Goal: Task Accomplishment & Management: Manage account settings

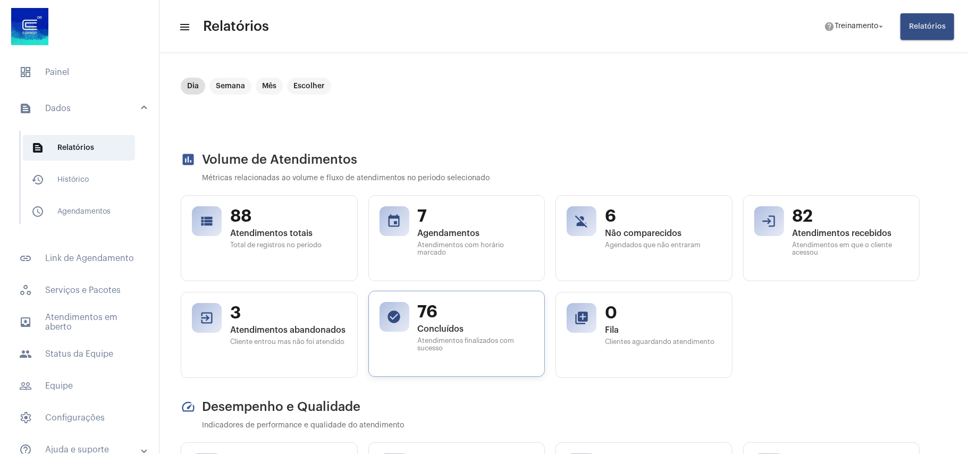
scroll to position [71, 0]
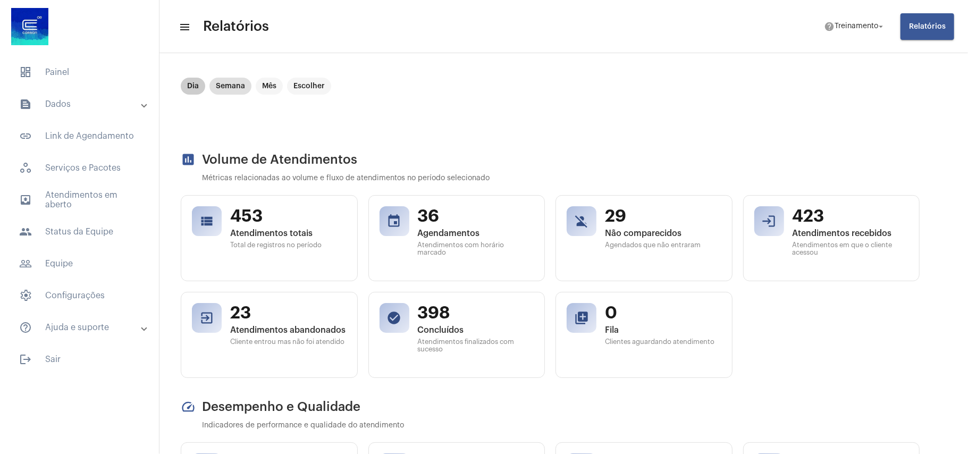
click at [190, 83] on mat-chip "Dia" at bounding box center [193, 86] width 24 height 17
click at [272, 320] on span "4" at bounding box center [288, 312] width 116 height 20
click at [938, 17] on button "Relatórios" at bounding box center [927, 26] width 54 height 27
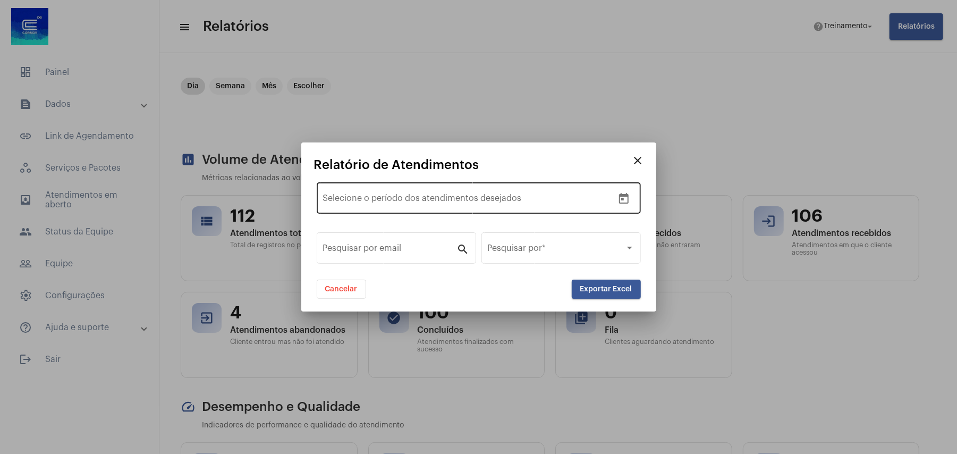
click at [349, 207] on div "Data de início – Selecione o período dos atendimentos desejados" at bounding box center [468, 196] width 290 height 33
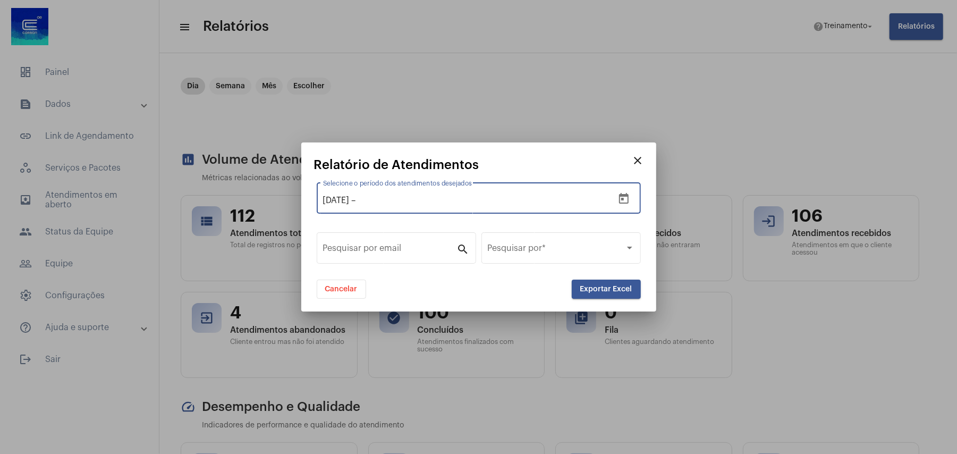
type input "[DATE]"
click at [432, 201] on input "text" at bounding box center [429, 201] width 143 height 10
type input "[DATE]"
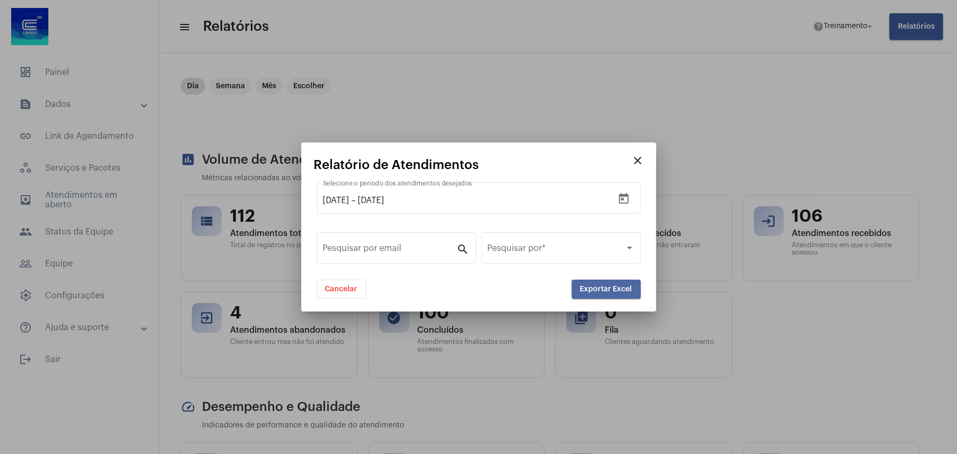
click at [599, 290] on span "Exportar Excel" at bounding box center [606, 288] width 52 height 7
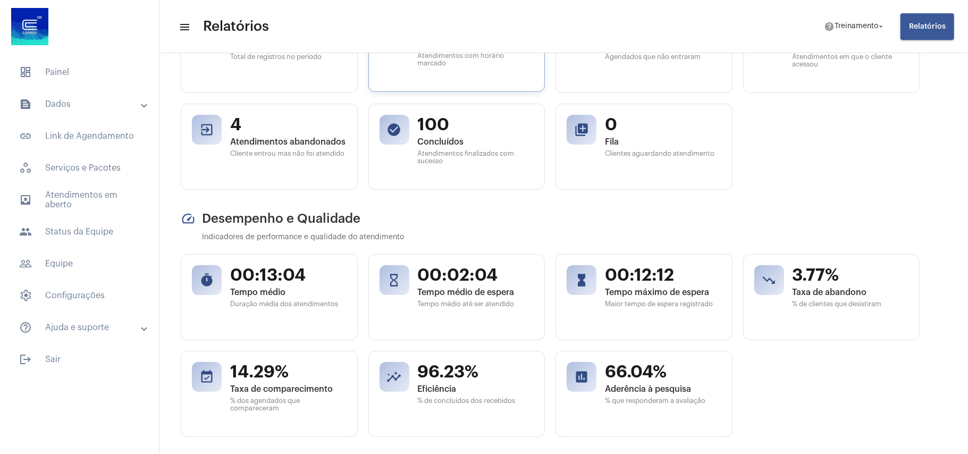
scroll to position [213, 0]
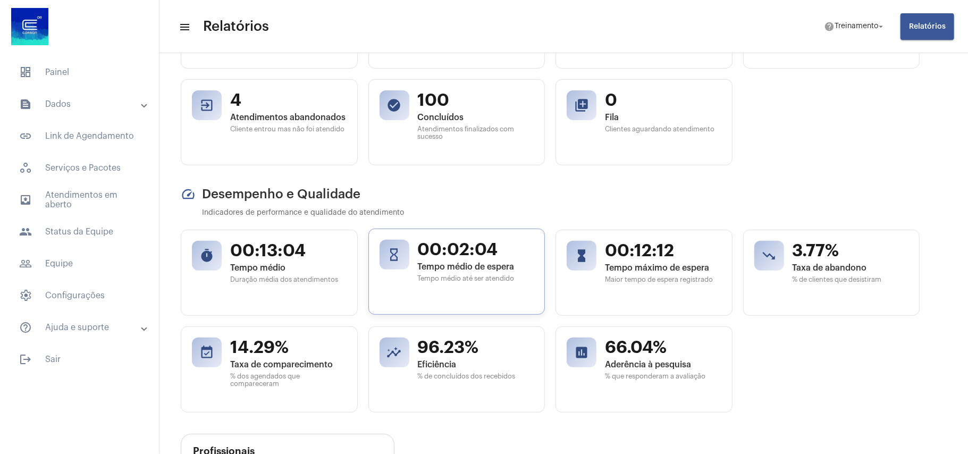
click at [481, 259] on span "00:02:04" at bounding box center [476, 250] width 116 height 20
drag, startPoint x: 508, startPoint y: 273, endPoint x: 515, endPoint y: 275, distance: 7.4
click at [507, 271] on span "Tempo médio de espera" at bounding box center [476, 267] width 116 height 10
drag, startPoint x: 517, startPoint y: 268, endPoint x: 500, endPoint y: 268, distance: 17.0
click at [517, 268] on span "Tempo médio de espera" at bounding box center [476, 267] width 116 height 10
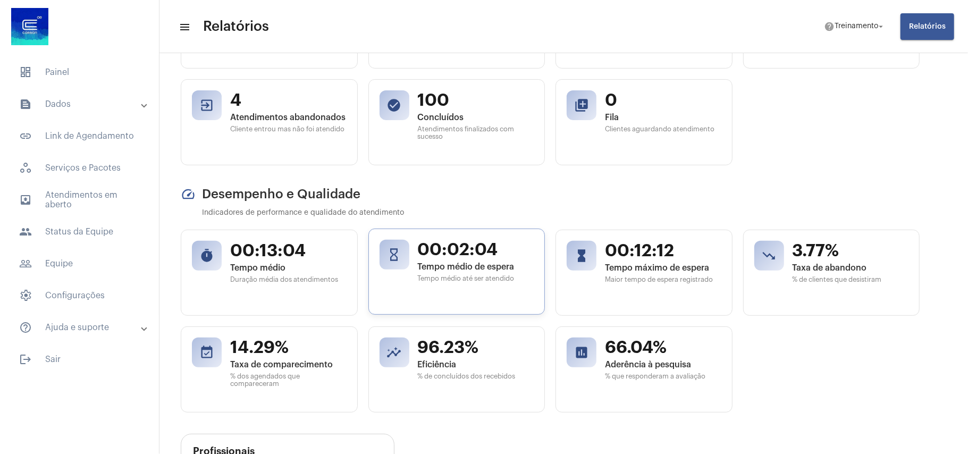
drag, startPoint x: 521, startPoint y: 266, endPoint x: 411, endPoint y: 251, distance: 110.5
click at [411, 251] on div "hourglass_empty 00:02:04 Tempo médio de espera Tempo médio até ser atendido" at bounding box center [456, 271] width 177 height 86
click at [818, 269] on span "Taxa de abandono" at bounding box center [850, 267] width 116 height 10
drag, startPoint x: 795, startPoint y: 247, endPoint x: 876, endPoint y: 262, distance: 81.7
click at [876, 262] on div "3.77% Taxa de abandono % de clientes que desistiram" at bounding box center [850, 272] width 116 height 64
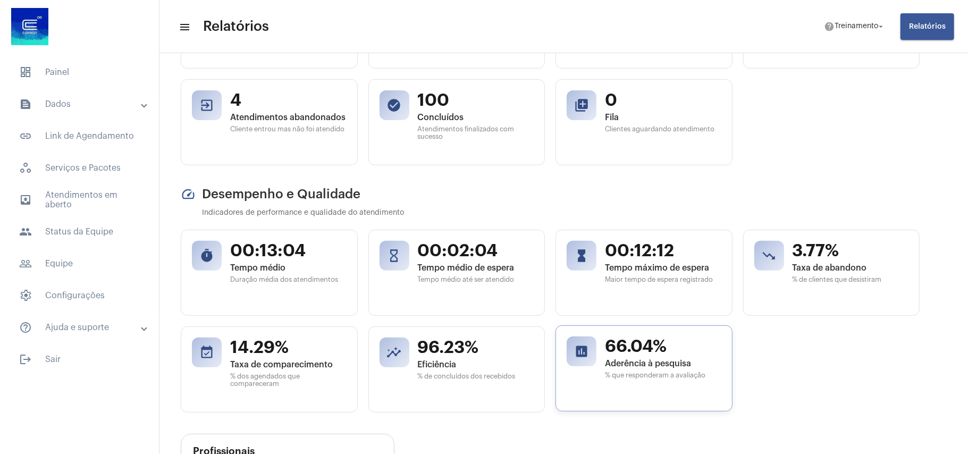
click at [633, 373] on span "% que responderam a avaliação" at bounding box center [663, 374] width 116 height 7
drag, startPoint x: 683, startPoint y: 347, endPoint x: 631, endPoint y: 355, distance: 52.7
click at [599, 350] on div "poll 66.04% Aderência à pesquisa % que responderam a avaliação" at bounding box center [643, 368] width 177 height 86
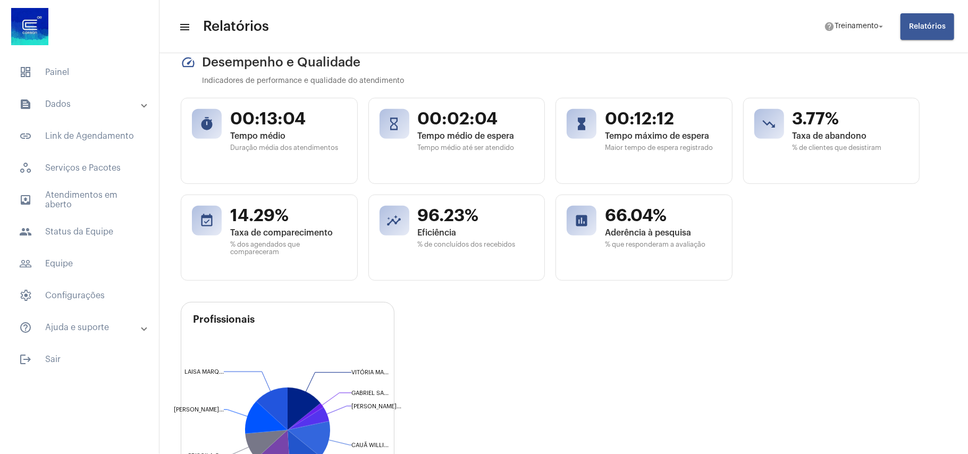
scroll to position [354, 0]
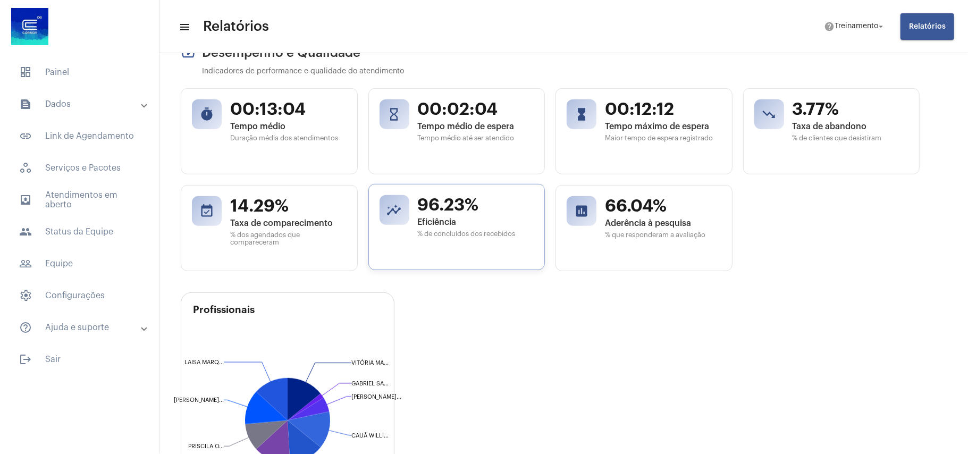
click at [479, 213] on span "96.23%" at bounding box center [476, 205] width 116 height 20
drag, startPoint x: 478, startPoint y: 208, endPoint x: 419, endPoint y: 200, distance: 60.1
click at [415, 200] on div "insights 96.23% Eficiência % de concluídos dos recebidos" at bounding box center [456, 227] width 177 height 86
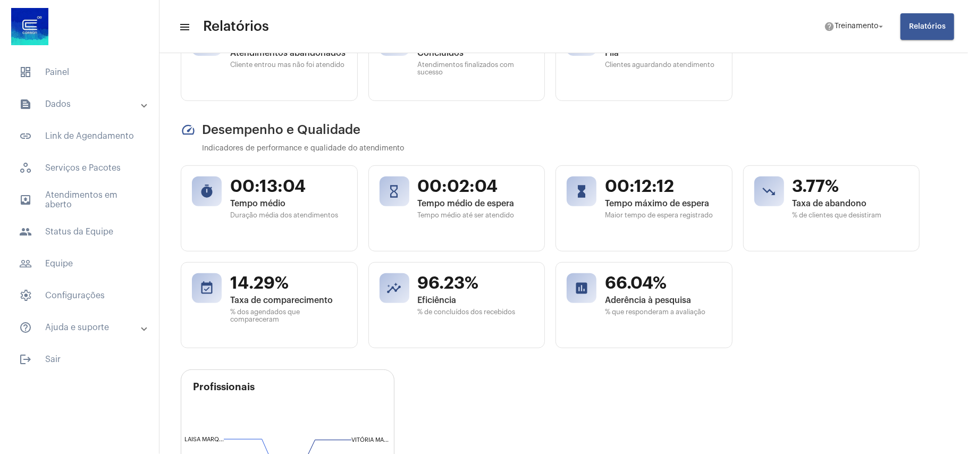
scroll to position [0, 0]
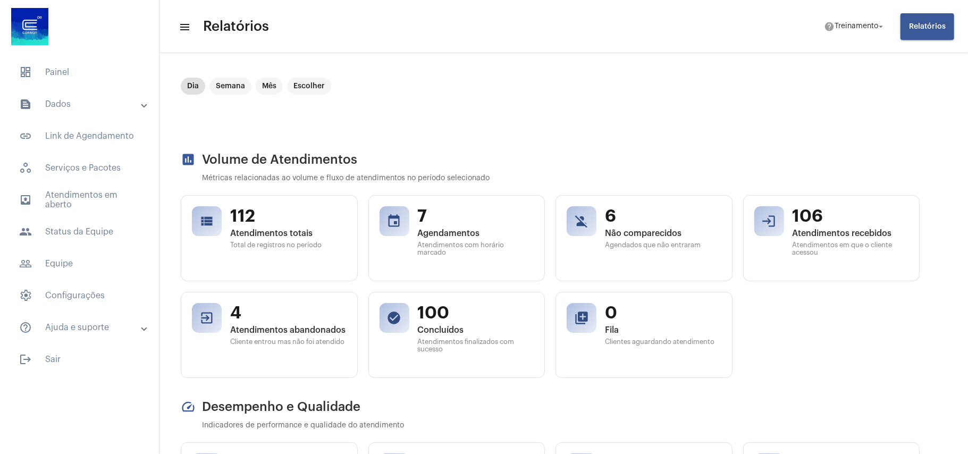
click at [60, 108] on mat-panel-title "text_snippet_outlined Dados" at bounding box center [80, 104] width 123 height 13
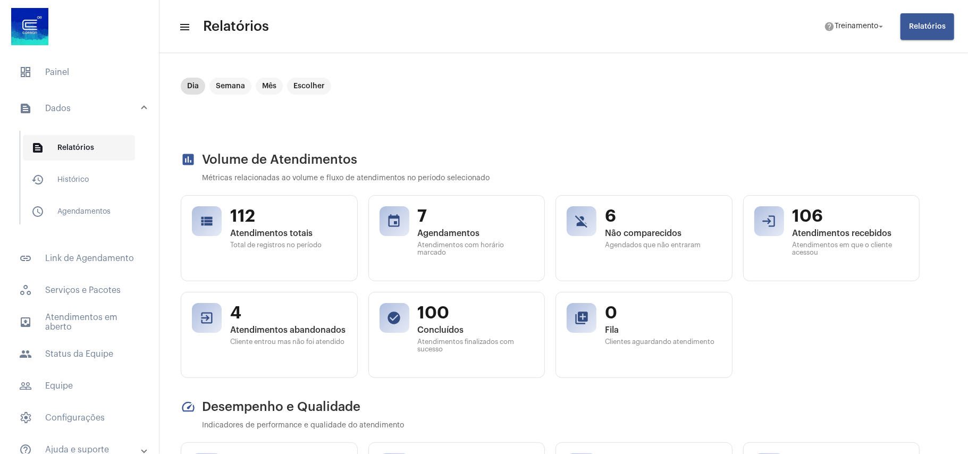
click at [74, 149] on span "text_snippet_outlined Relatórios" at bounding box center [79, 148] width 112 height 26
click at [55, 354] on span "people Status da Equipe" at bounding box center [80, 354] width 138 height 26
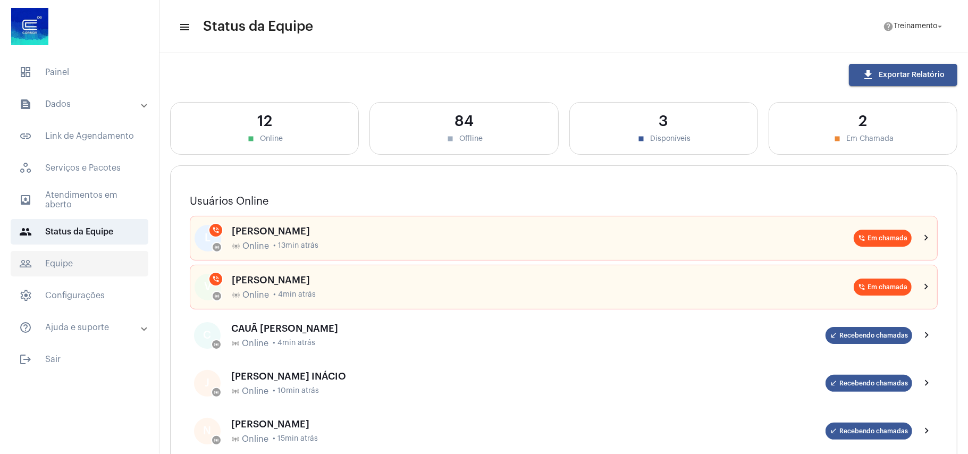
click at [45, 256] on span "people_outline Equipe" at bounding box center [80, 264] width 138 height 26
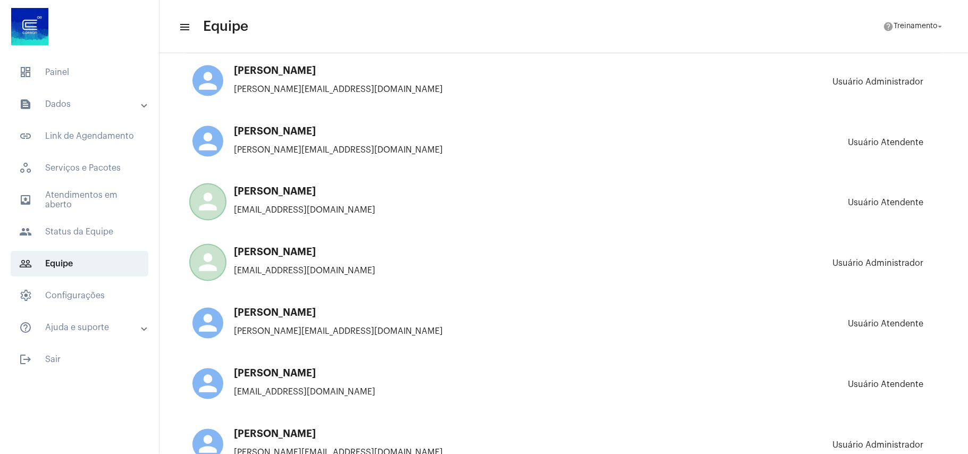
scroll to position [1346, 0]
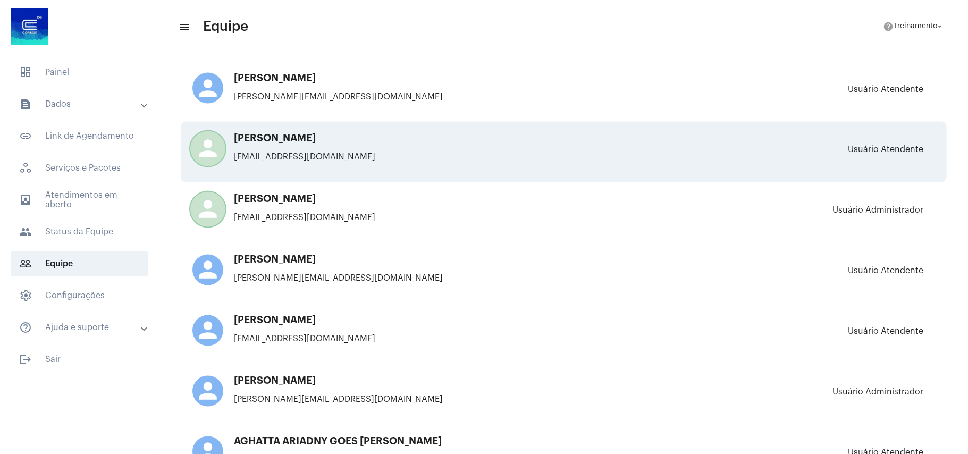
click at [860, 145] on p "Usuário Atendente" at bounding box center [884, 158] width 75 height 26
click at [236, 141] on div "person [PERSON_NAME] [PERSON_NAME][EMAIL_ADDRESS][DOMAIN_NAME]" at bounding box center [378, 151] width 372 height 37
click at [202, 138] on mat-icon "person" at bounding box center [207, 148] width 31 height 31
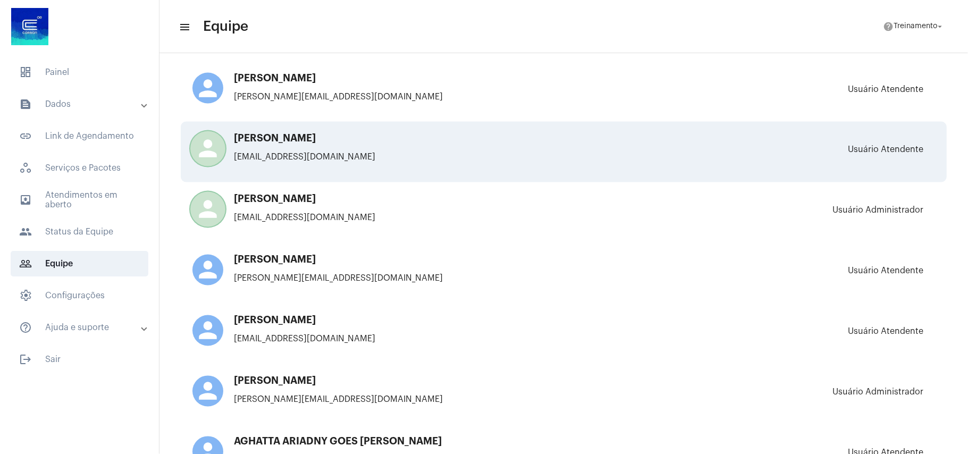
click at [202, 138] on mat-icon "person" at bounding box center [207, 148] width 31 height 31
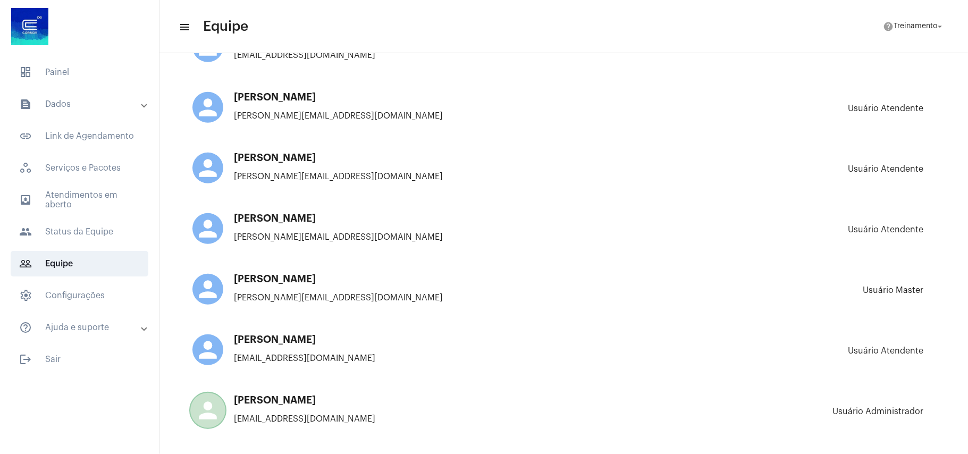
scroll to position [425, 0]
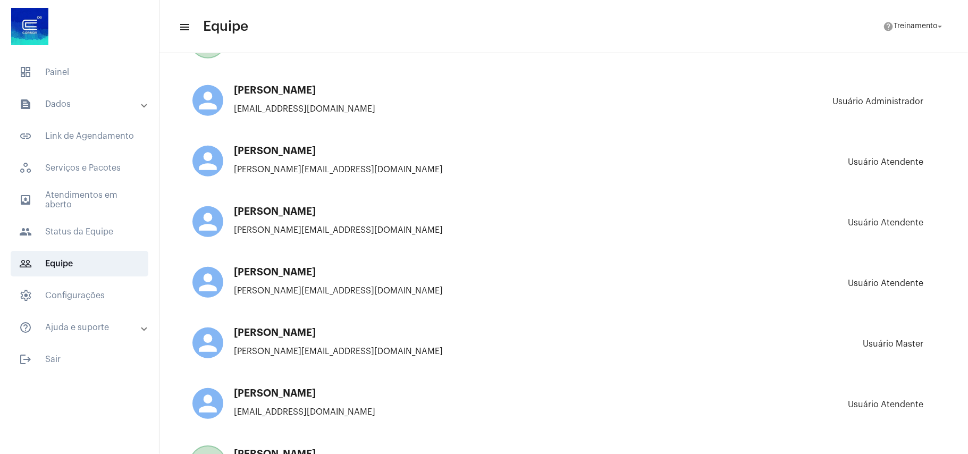
click at [183, 28] on mat-icon "menu" at bounding box center [184, 27] width 11 height 13
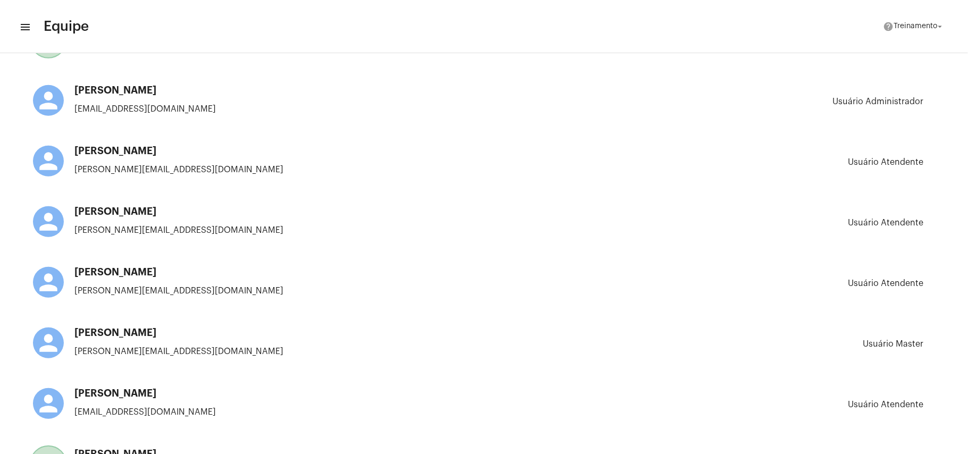
click at [30, 22] on mat-toolbar-row "menu Equipe help Treinamento arrow_drop_down" at bounding box center [484, 27] width 968 height 34
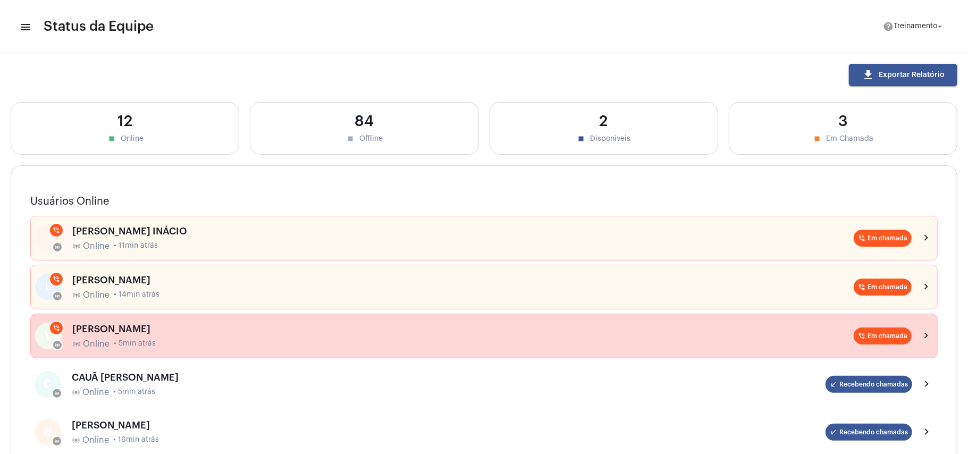
click at [283, 332] on div "[PERSON_NAME]" at bounding box center [462, 329] width 781 height 11
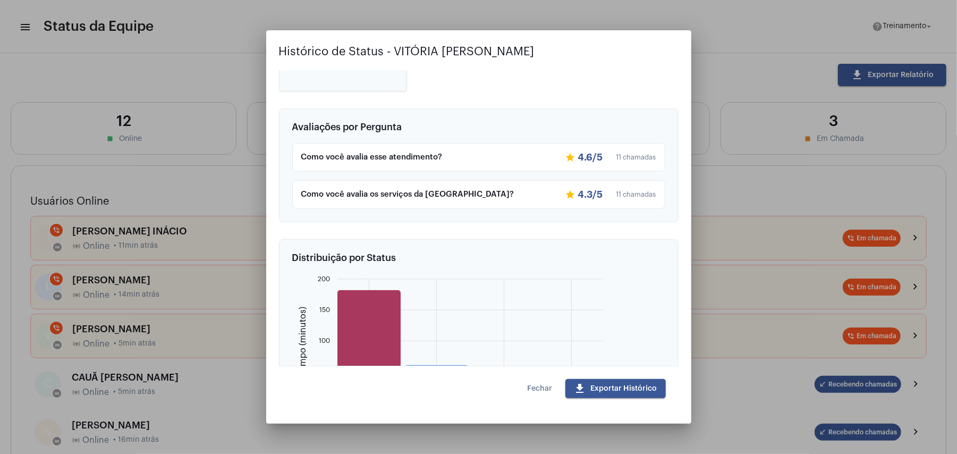
scroll to position [430, 0]
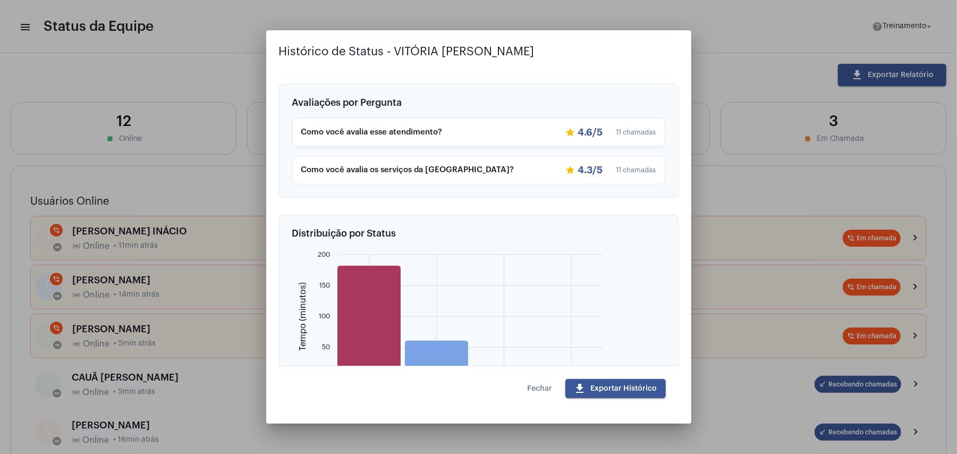
click at [381, 137] on div "Como você avalia esse atendimento?" at bounding box center [429, 132] width 256 height 9
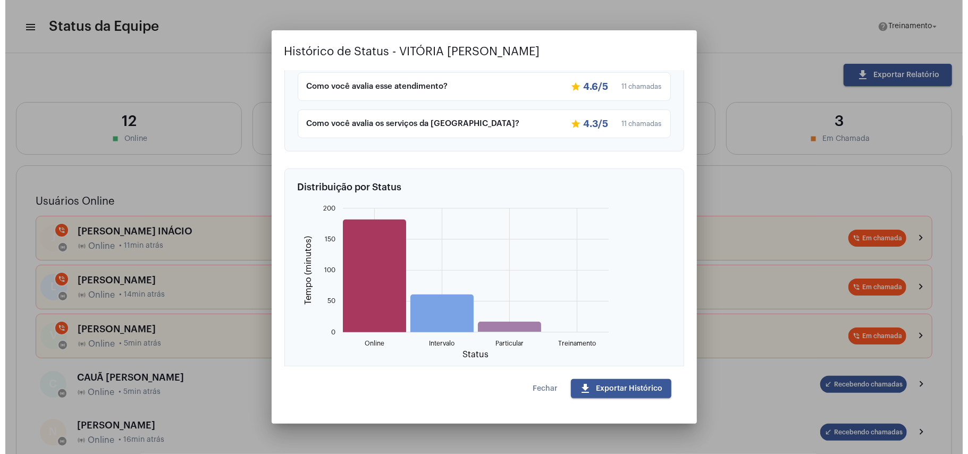
scroll to position [502, 0]
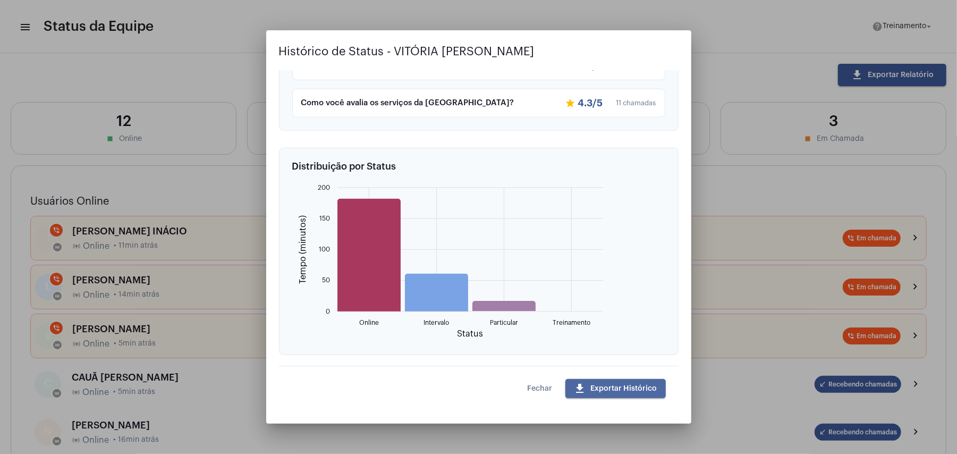
click at [619, 385] on span "download Exportar Histórico" at bounding box center [615, 388] width 83 height 7
click at [542, 391] on span "Fechar" at bounding box center [540, 388] width 25 height 7
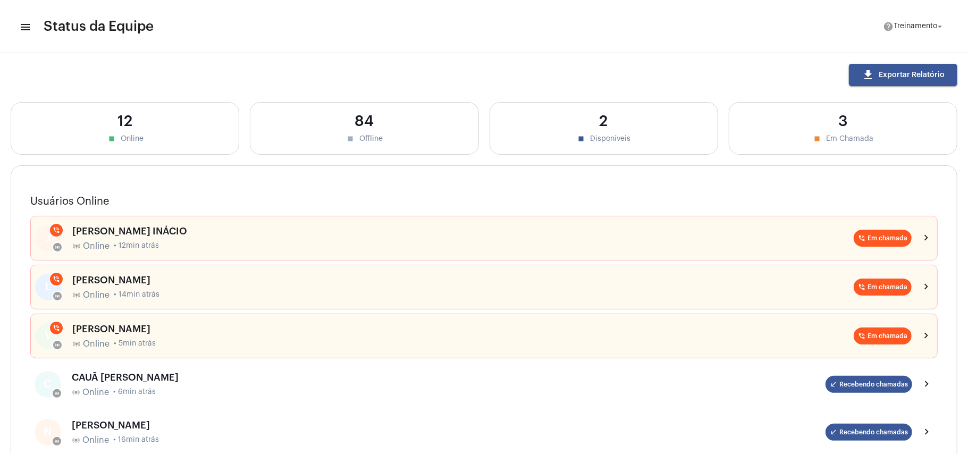
click at [24, 22] on mat-icon "menu" at bounding box center [24, 27] width 11 height 13
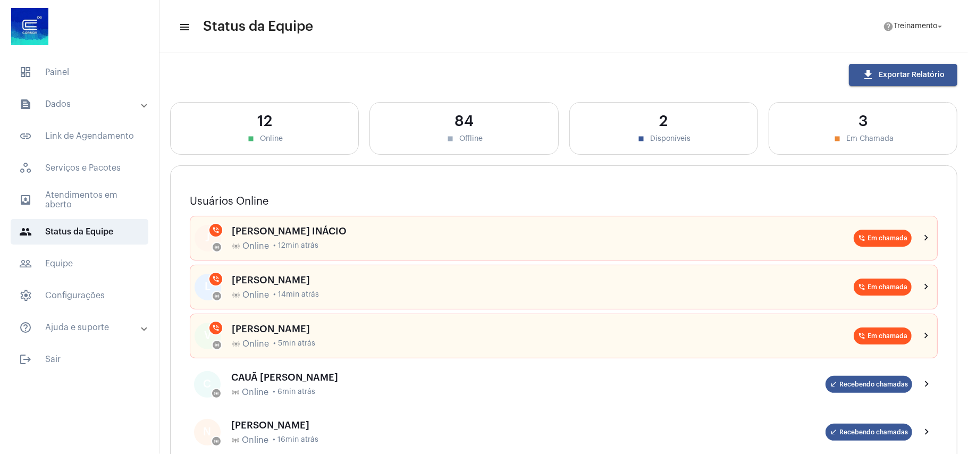
click at [66, 104] on mat-panel-title "text_snippet_outlined Dados" at bounding box center [80, 104] width 123 height 13
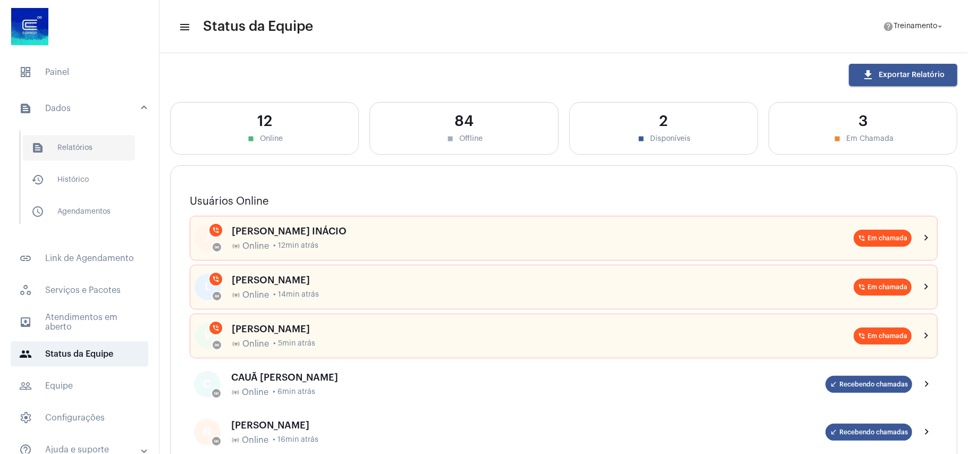
click at [86, 145] on span "text_snippet_outlined Relatórios" at bounding box center [79, 148] width 112 height 26
